Goal: Task Accomplishment & Management: Manage account settings

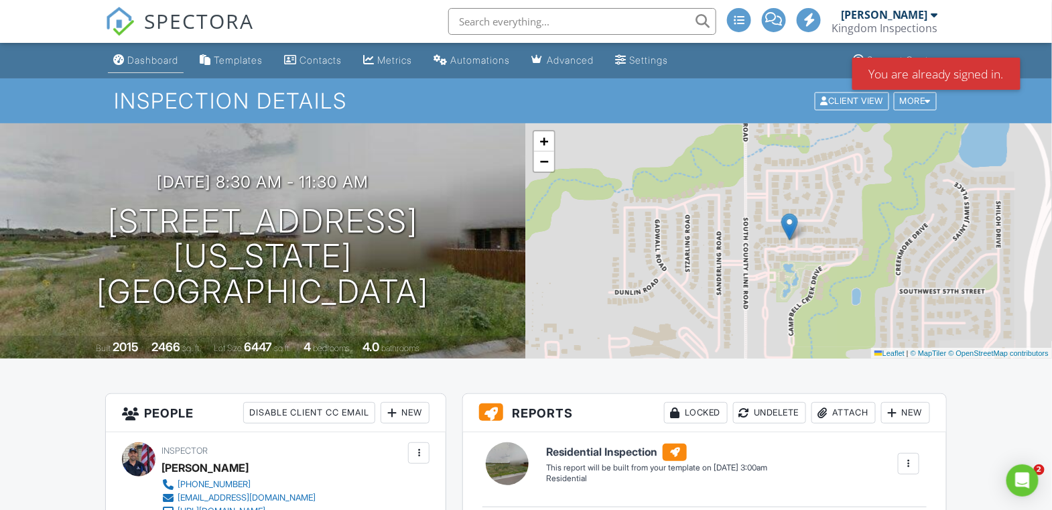
click at [157, 64] on div "Dashboard" at bounding box center [152, 59] width 51 height 11
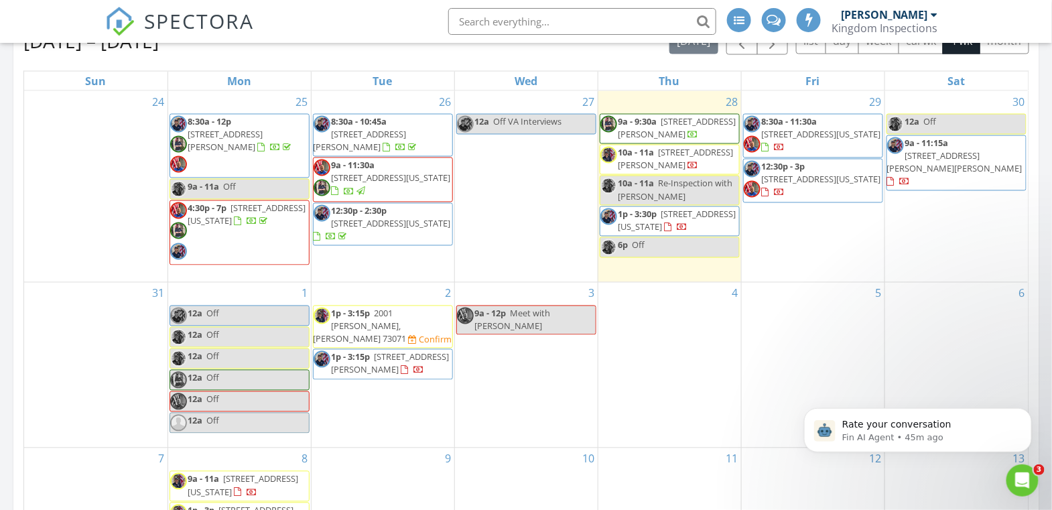
click at [399, 308] on span "2001 Wolford Wy, Norman 73071" at bounding box center [360, 327] width 93 height 38
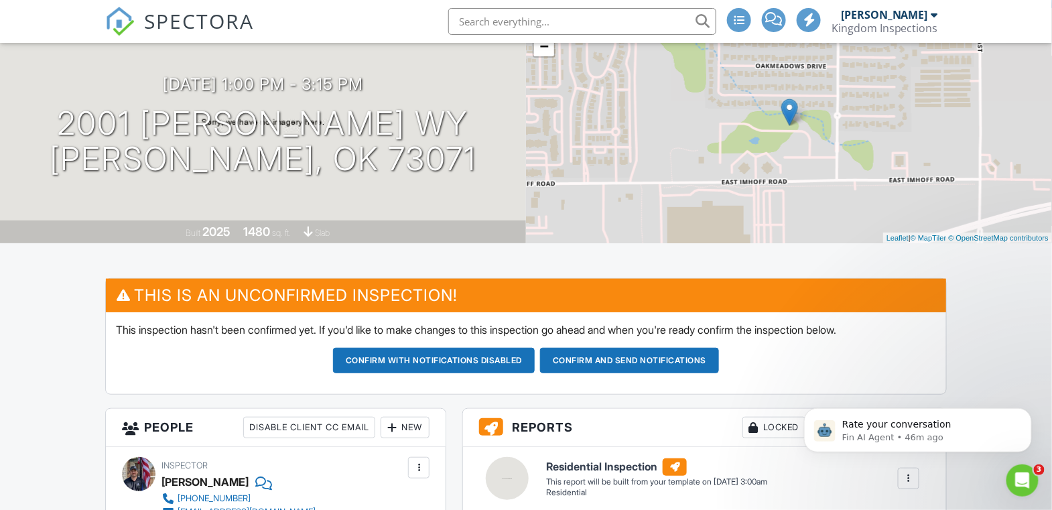
scroll to position [216, 0]
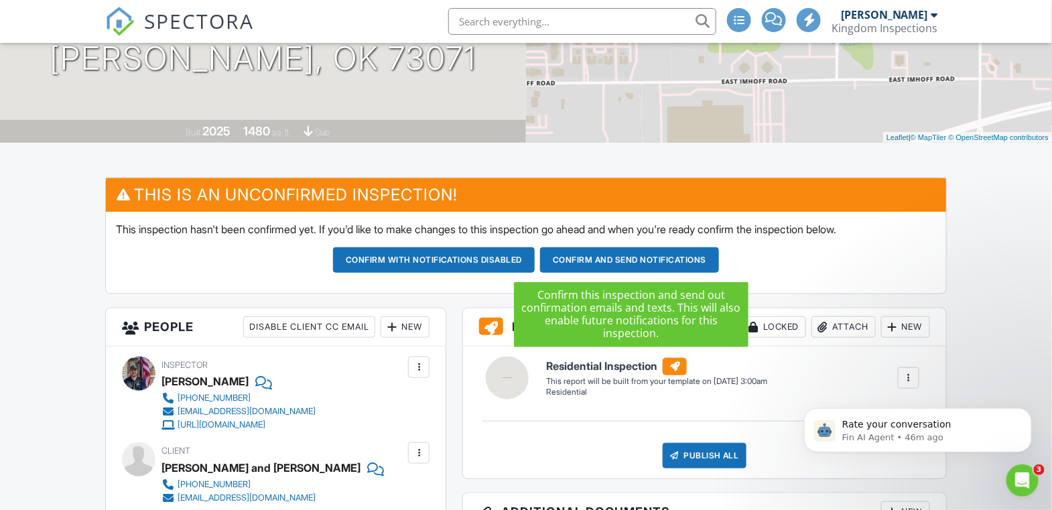
click at [535, 263] on button "Confirm and send notifications" at bounding box center [434, 259] width 202 height 25
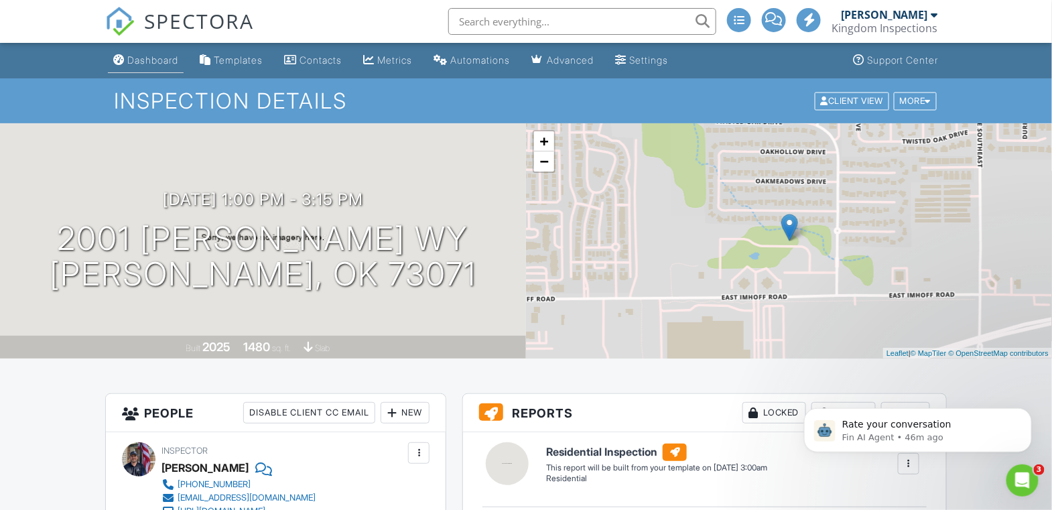
click at [141, 66] on link "Dashboard" at bounding box center [146, 60] width 76 height 25
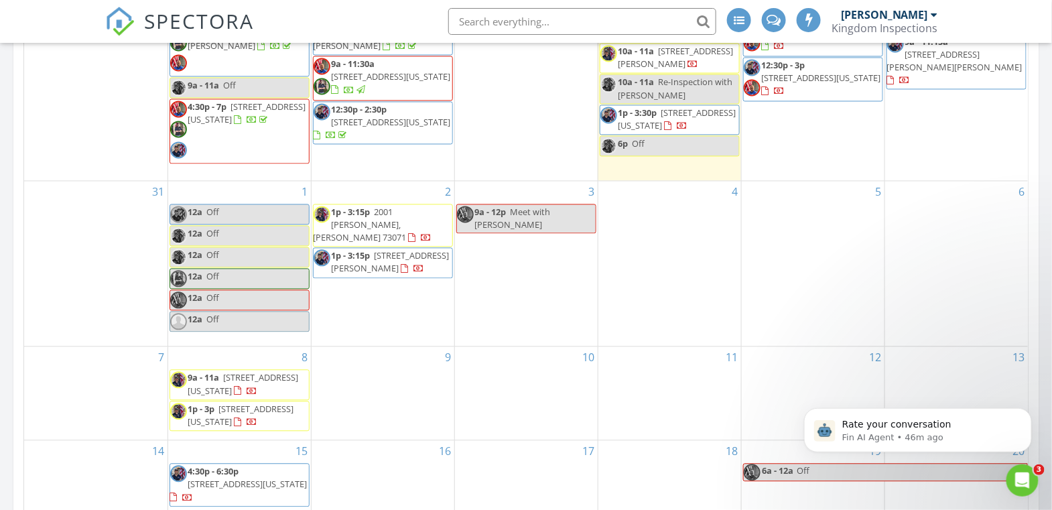
scroll to position [743, 0]
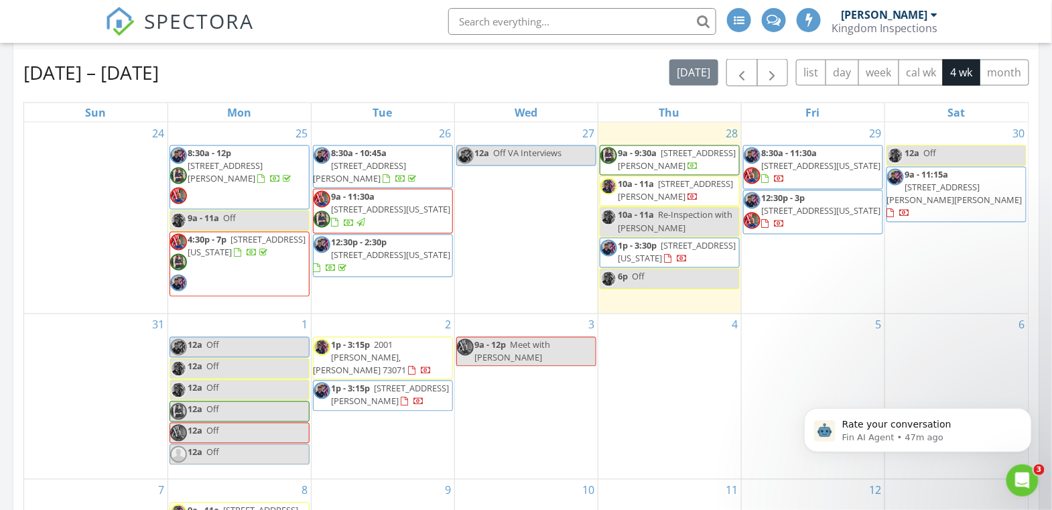
click at [702, 160] on span "9a - 9:30a 1616 SE 7th St, Moore 73160" at bounding box center [669, 160] width 139 height 26
